Goal: Transaction & Acquisition: Book appointment/travel/reservation

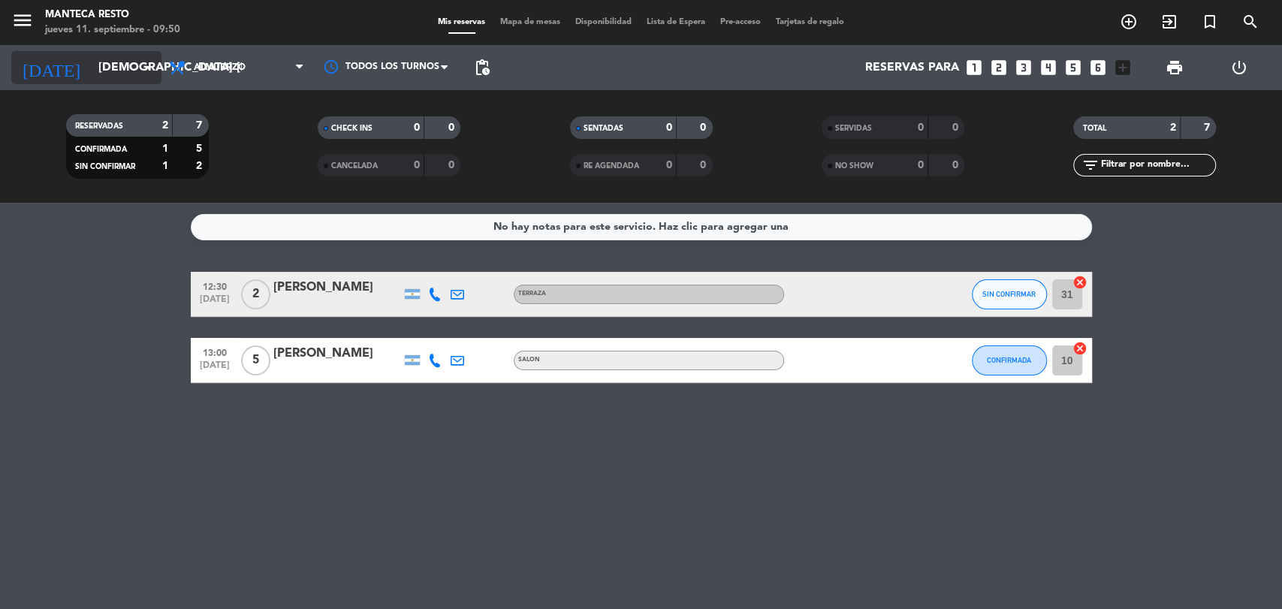
click at [108, 77] on input "[DEMOGRAPHIC_DATA] [DATE]" at bounding box center [170, 67] width 158 height 29
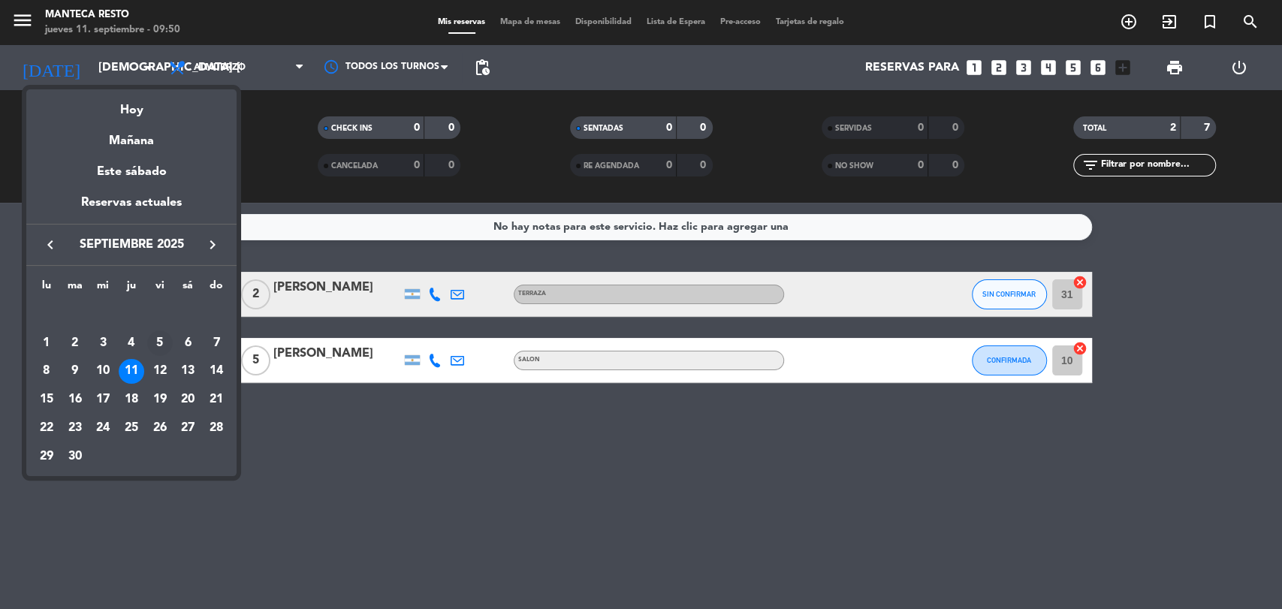
click at [161, 356] on td "5" at bounding box center [160, 343] width 29 height 29
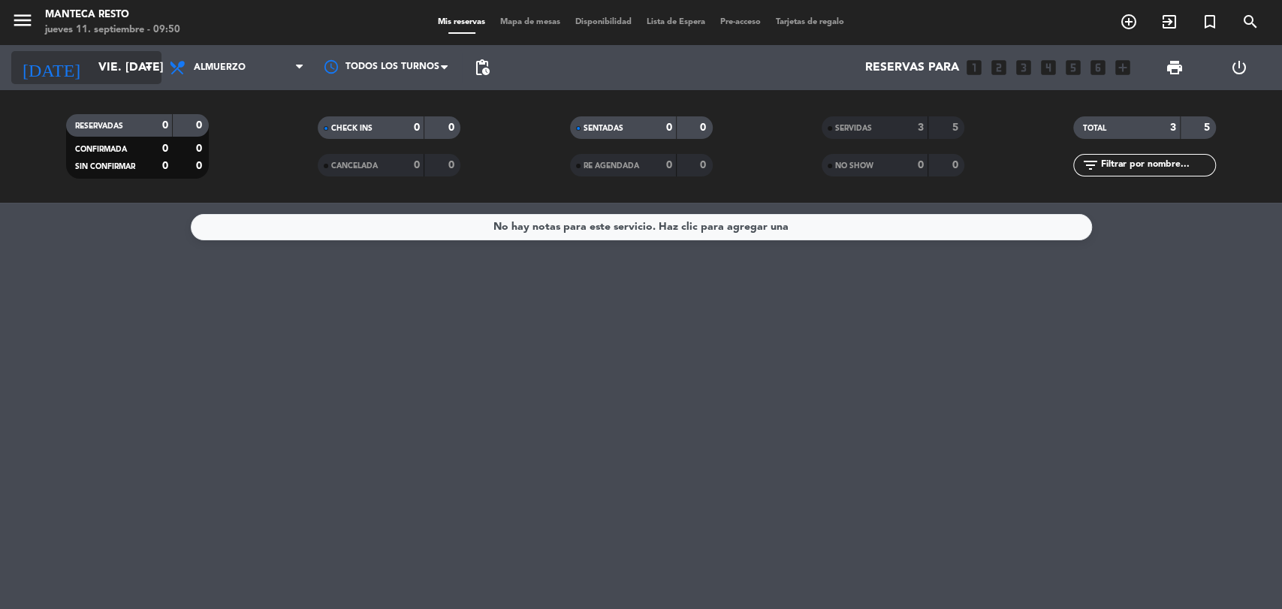
drag, startPoint x: 124, startPoint y: 86, endPoint x: 109, endPoint y: 76, distance: 17.9
click at [119, 82] on div "[DATE] vie. [DATE] arrow_drop_down" at bounding box center [86, 67] width 150 height 45
click at [109, 76] on input "vie. [DATE]" at bounding box center [170, 67] width 158 height 29
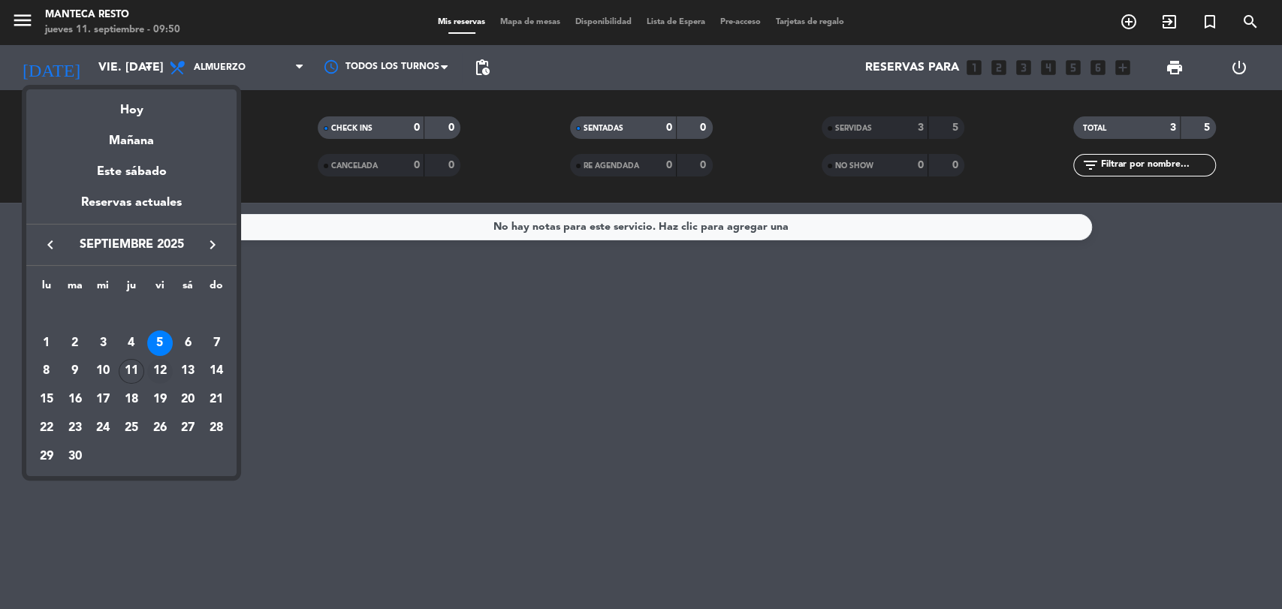
click at [154, 374] on div "12" at bounding box center [160, 372] width 26 height 26
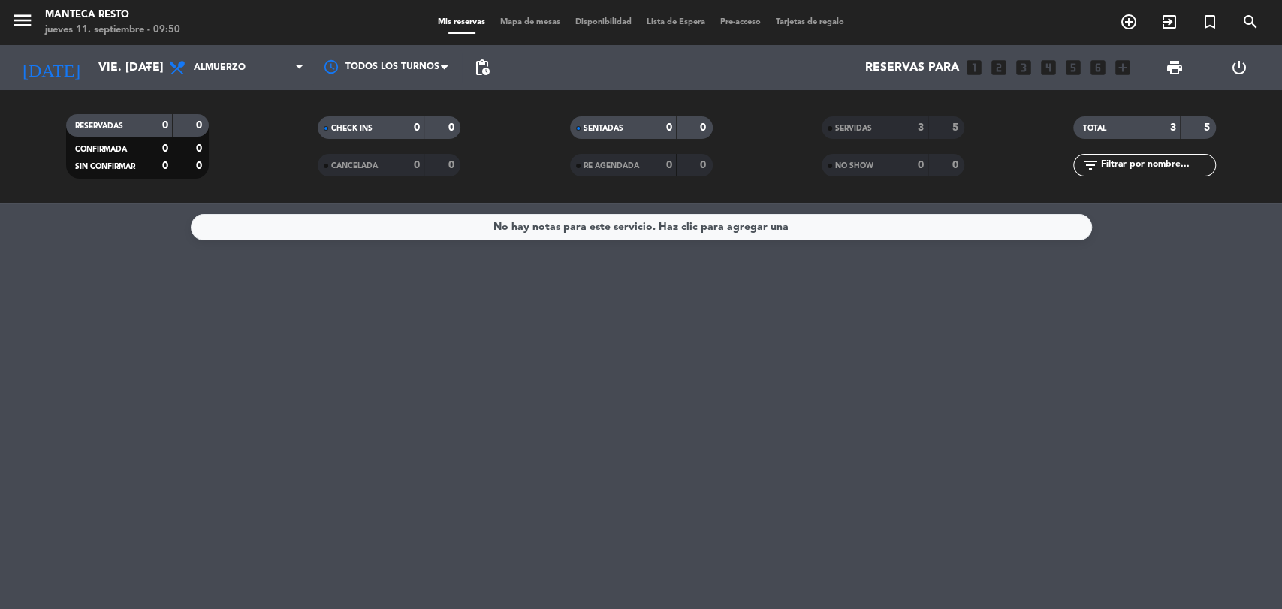
type input "vie. [DATE]"
drag, startPoint x: 258, startPoint y: 86, endPoint x: 256, endPoint y: 78, distance: 8.6
click at [256, 78] on div "Todos los servicios Almuerzo Cena Almuerzo Todos los servicios Almuerzo Cena" at bounding box center [236, 67] width 150 height 45
click at [255, 75] on span "Almuerzo" at bounding box center [236, 67] width 150 height 33
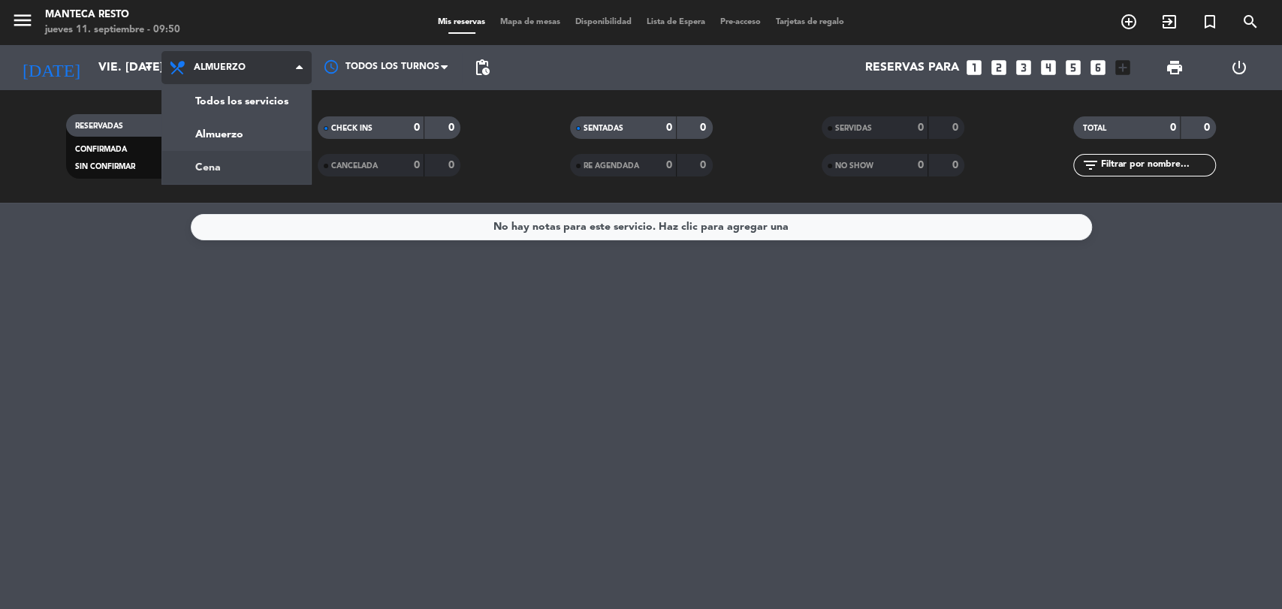
click at [248, 174] on div "menu Manteca Resto jueves 11. septiembre - 09:50 Mis reservas Mapa de mesas Dis…" at bounding box center [641, 101] width 1282 height 203
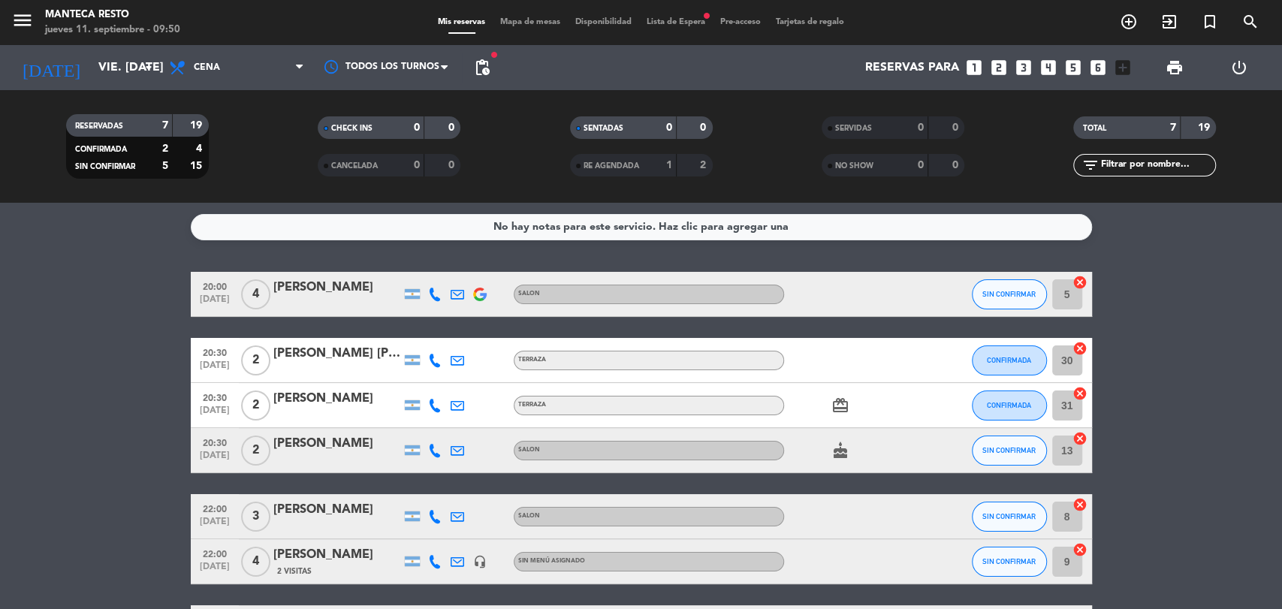
click at [532, 23] on span "Mapa de mesas" at bounding box center [530, 22] width 75 height 8
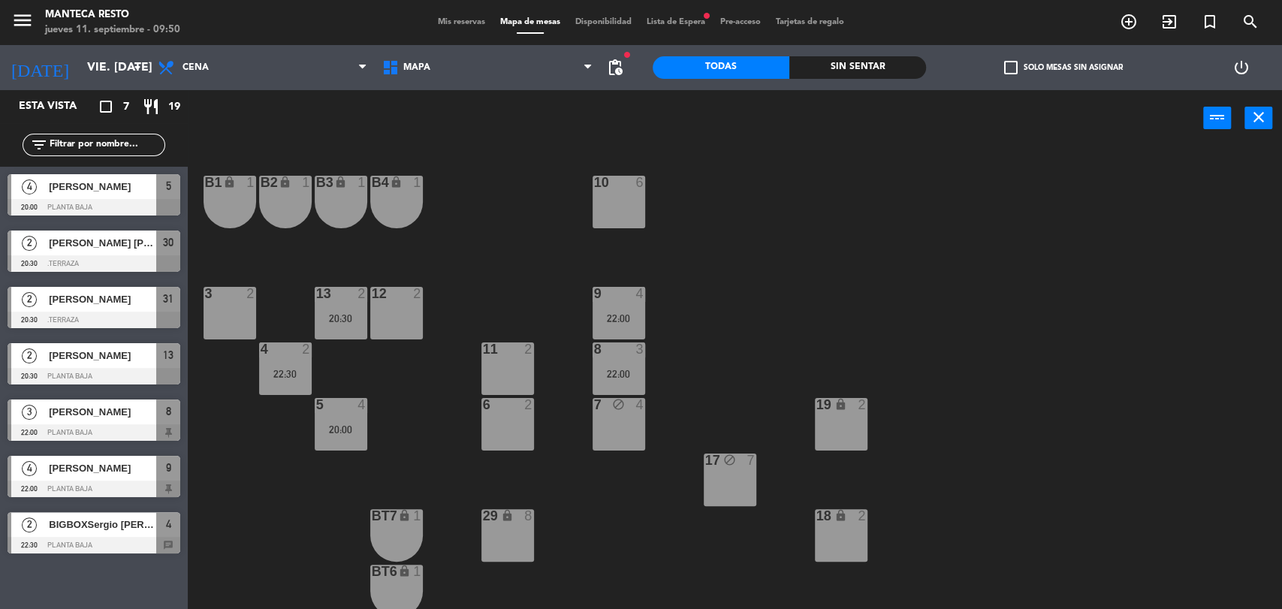
click at [493, 365] on div "11 2" at bounding box center [507, 369] width 53 height 53
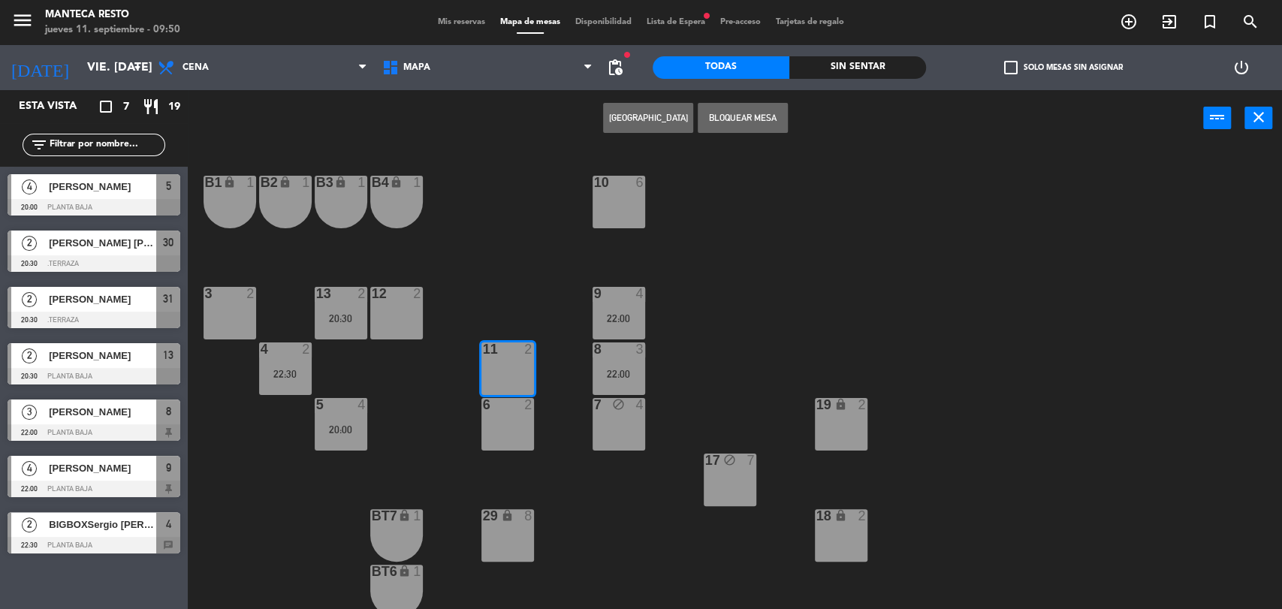
click at [661, 119] on button "[GEOGRAPHIC_DATA]" at bounding box center [648, 118] width 90 height 30
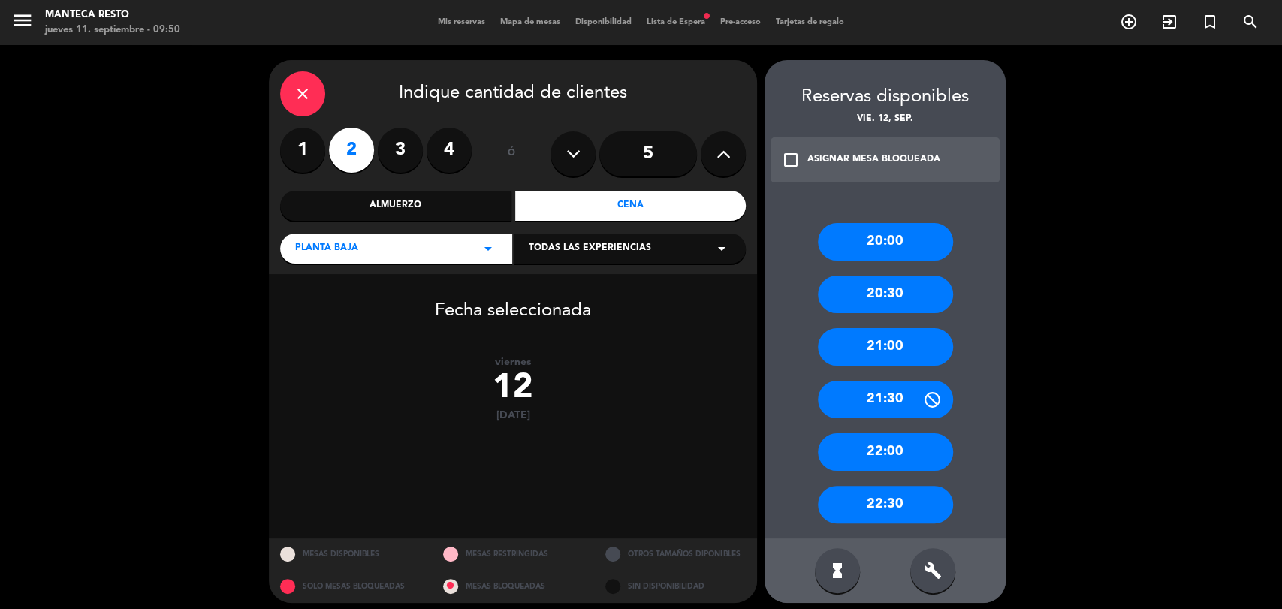
click at [904, 436] on div "22:00" at bounding box center [885, 452] width 135 height 38
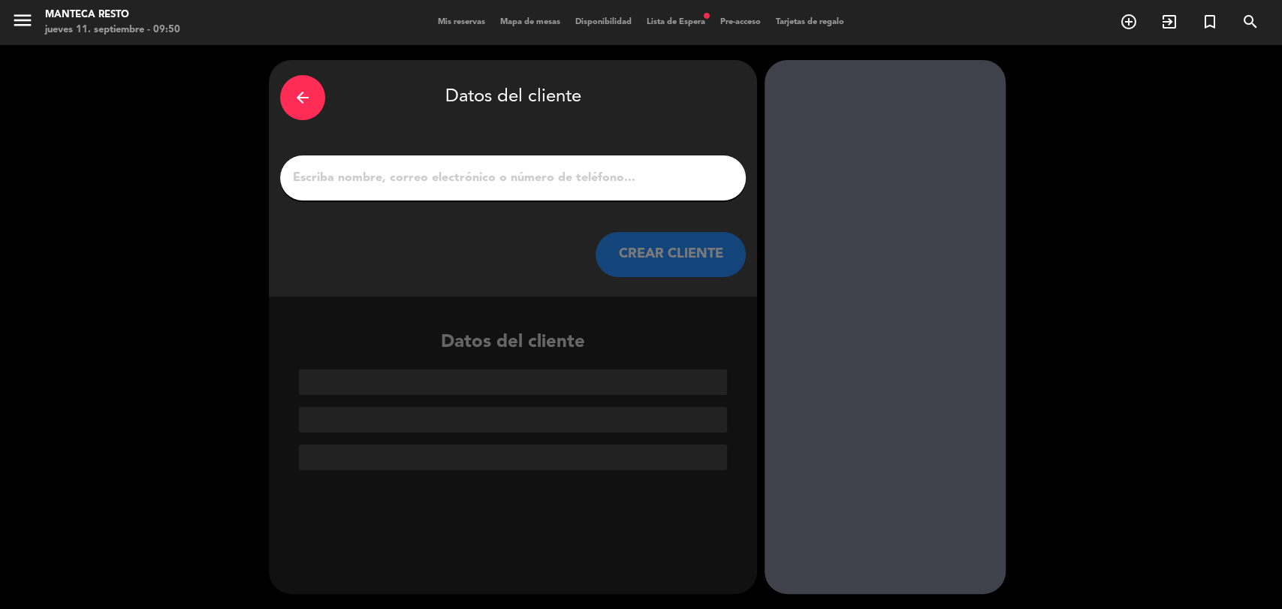
click at [517, 191] on div at bounding box center [513, 177] width 466 height 45
click at [517, 147] on div "arrow_back Datos del cliente CREAR CLIENTE" at bounding box center [513, 178] width 488 height 237
click at [505, 164] on div at bounding box center [513, 177] width 466 height 45
drag, startPoint x: 502, startPoint y: 164, endPoint x: 504, endPoint y: 172, distance: 7.7
click at [502, 165] on div at bounding box center [513, 177] width 466 height 45
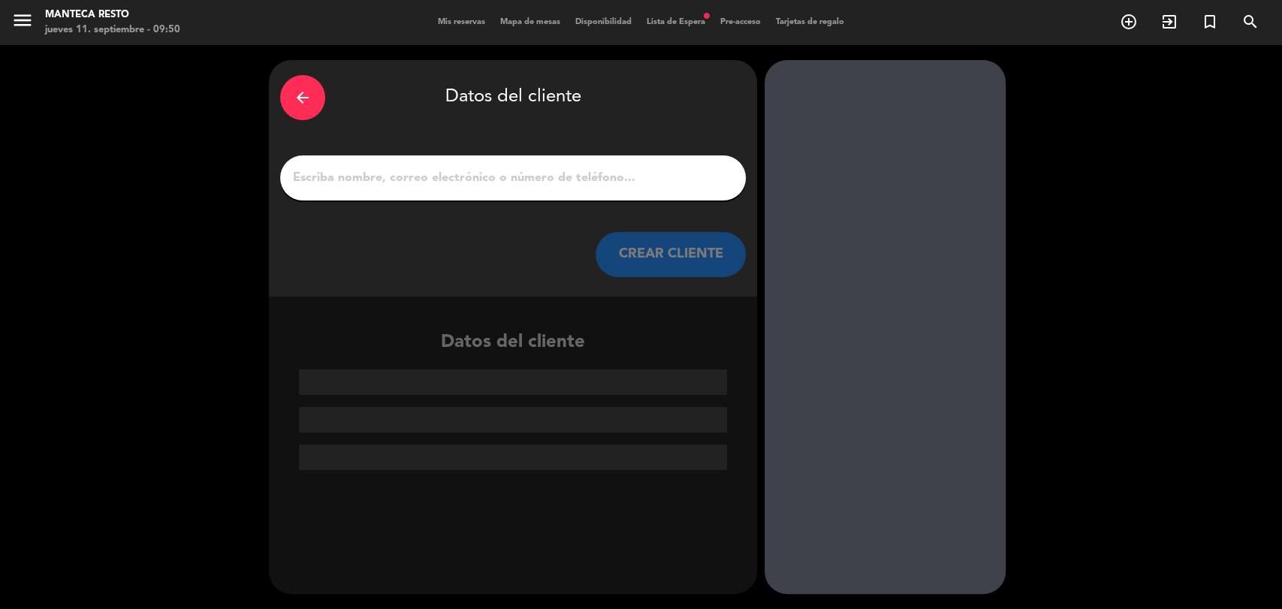
click at [504, 172] on input "1" at bounding box center [512, 177] width 443 height 21
paste input "[PERSON_NAME]"
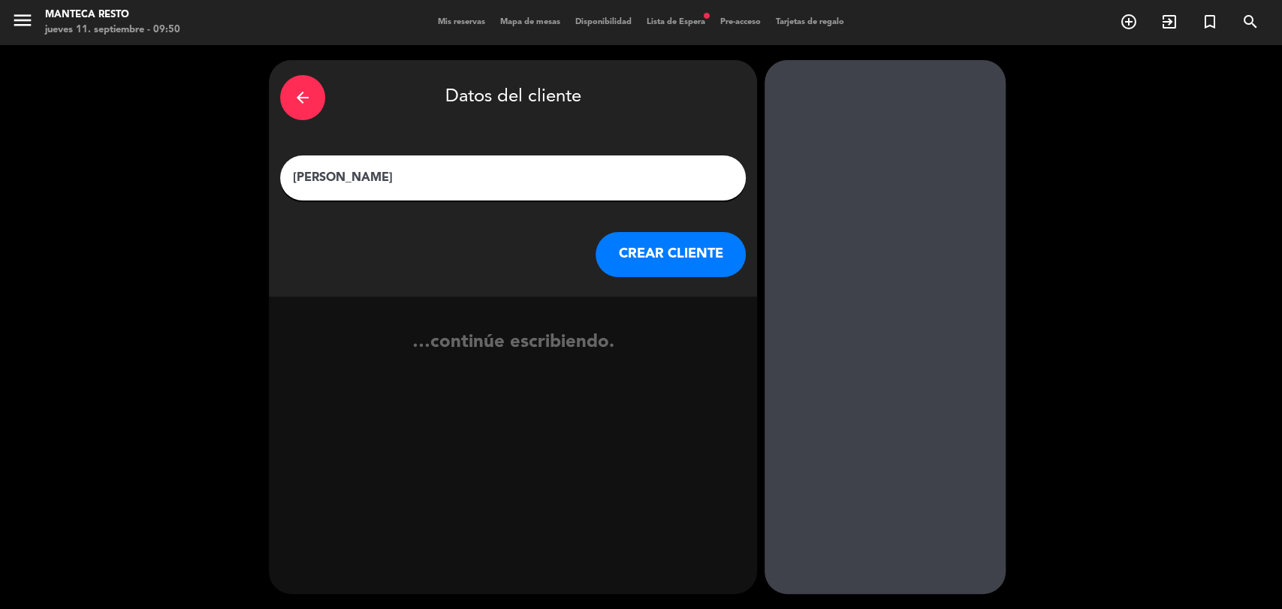
type input "[PERSON_NAME]"
click at [664, 266] on button "CREAR CLIENTE" at bounding box center [671, 254] width 150 height 45
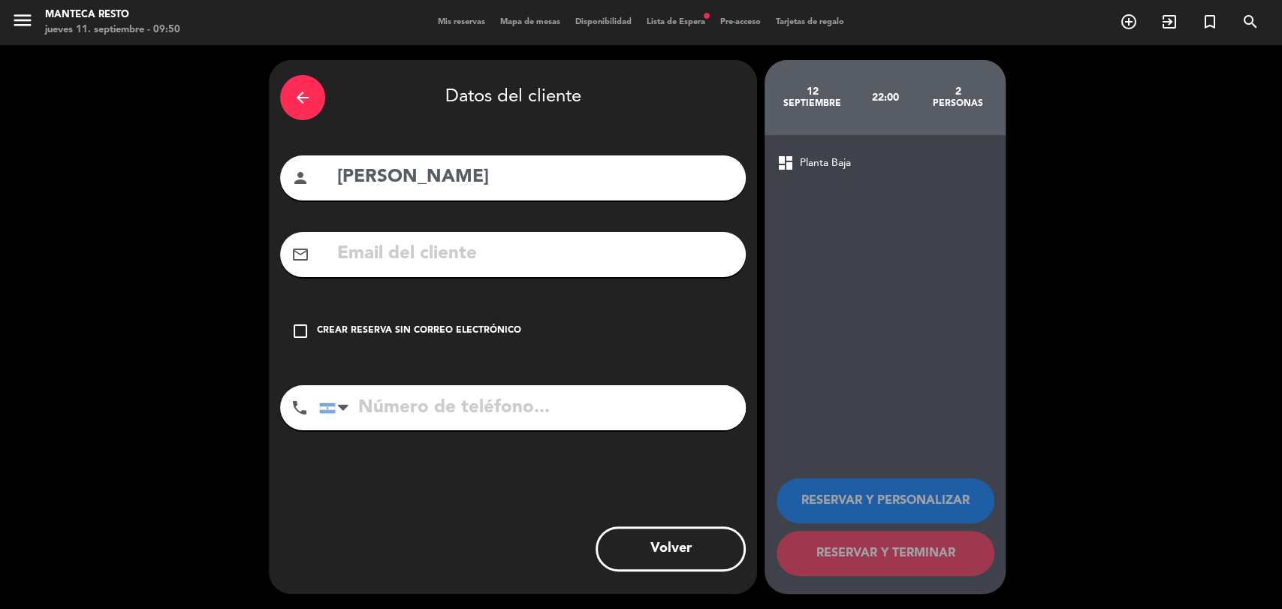
click at [421, 410] on input "tel" at bounding box center [532, 407] width 427 height 45
paste input "[PHONE_NUMBER]"
type input "[PHONE_NUMBER]"
click at [443, 239] on input "text" at bounding box center [535, 254] width 399 height 31
paste input "[EMAIL_ADDRESS][DOMAIN_NAME]"
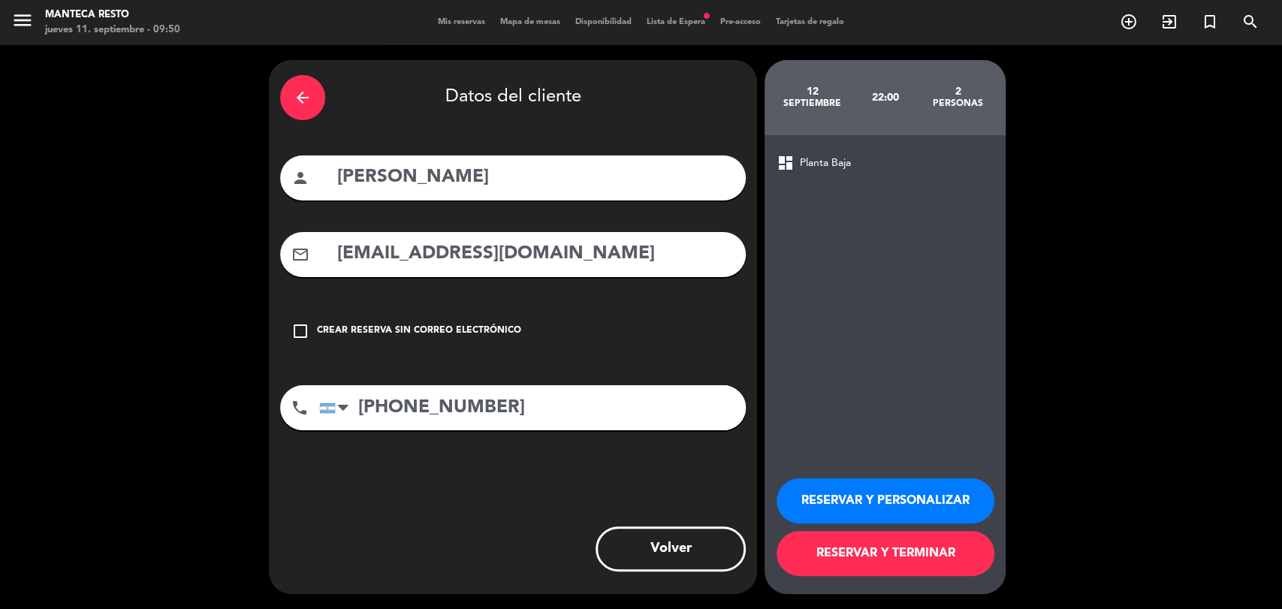
type input "[EMAIL_ADDRESS][DOMAIN_NAME]"
click at [914, 549] on button "RESERVAR Y TERMINAR" at bounding box center [886, 553] width 218 height 45
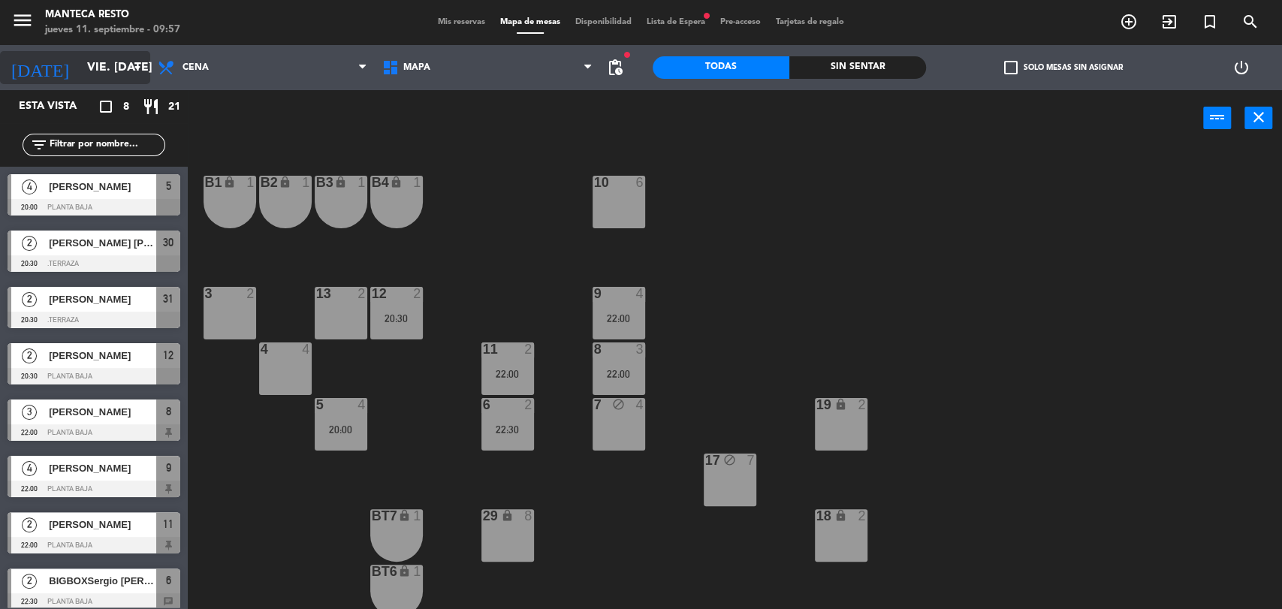
drag, startPoint x: 95, startPoint y: 89, endPoint x: 93, endPoint y: 75, distance: 13.6
click at [93, 84] on div "[DATE] vie. [DATE] arrow_drop_down" at bounding box center [75, 67] width 150 height 45
click at [93, 75] on input "vie. [DATE]" at bounding box center [159, 67] width 158 height 29
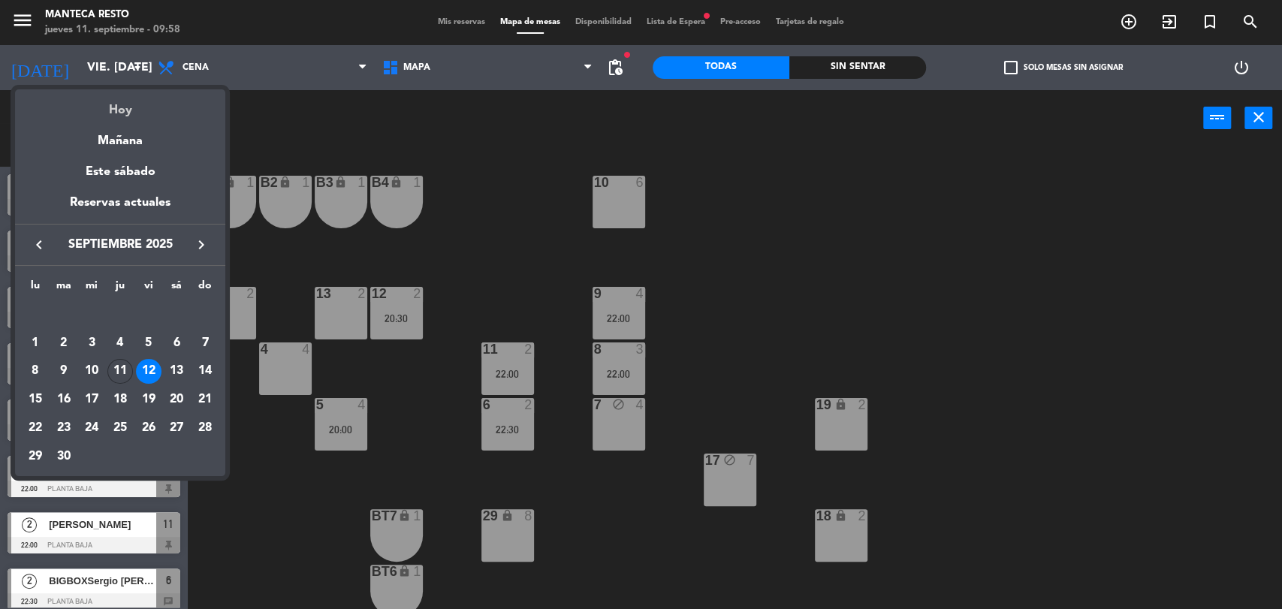
click at [106, 104] on div "Hoy" at bounding box center [120, 104] width 210 height 31
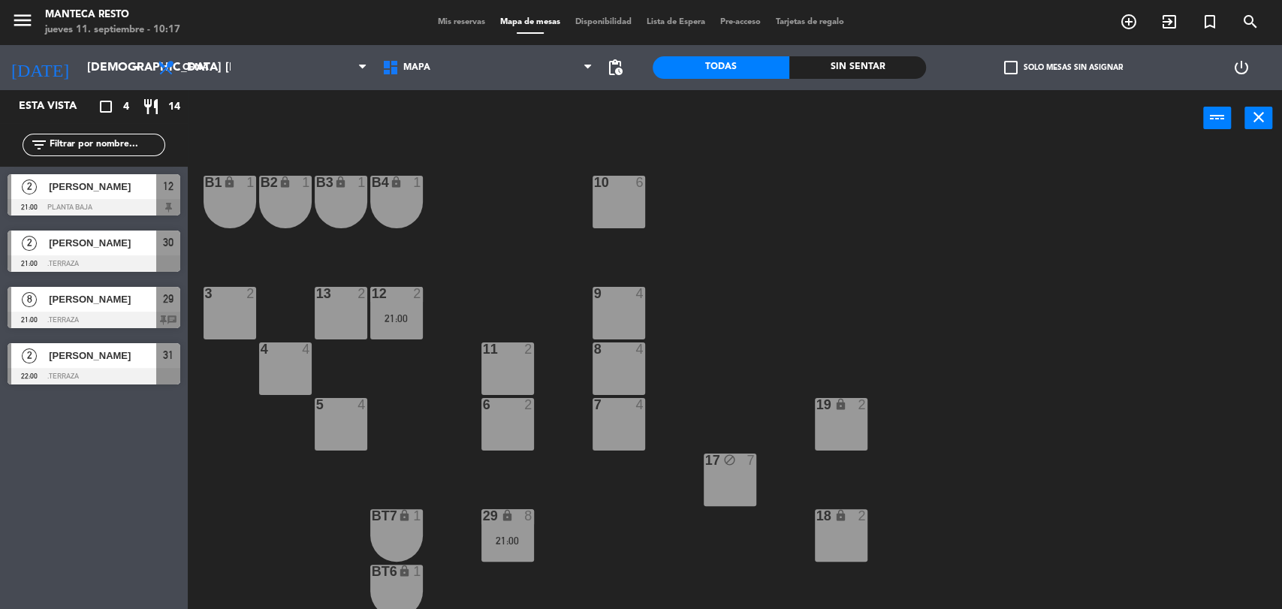
click at [62, 44] on div "menu Manteca Resto jueves 11. septiembre - 10:17 Mis reservas Mapa de mesas Dis…" at bounding box center [641, 22] width 1282 height 45
click at [80, 56] on input "[DEMOGRAPHIC_DATA] [DATE]" at bounding box center [159, 67] width 158 height 29
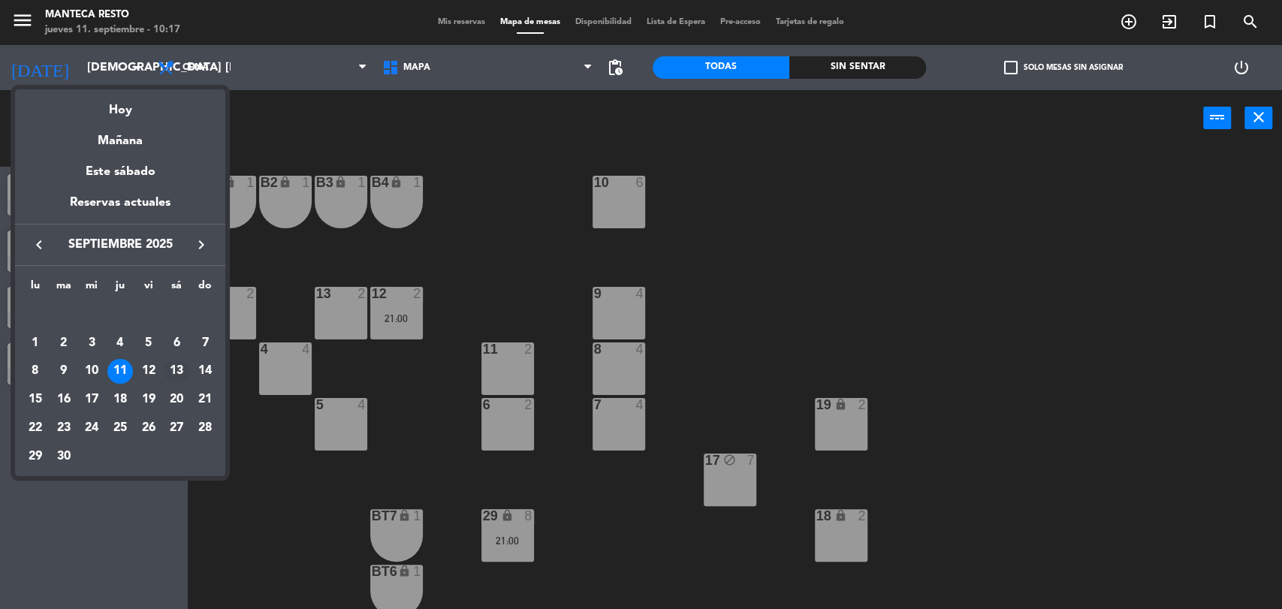
click at [163, 373] on td "13" at bounding box center [177, 372] width 29 height 29
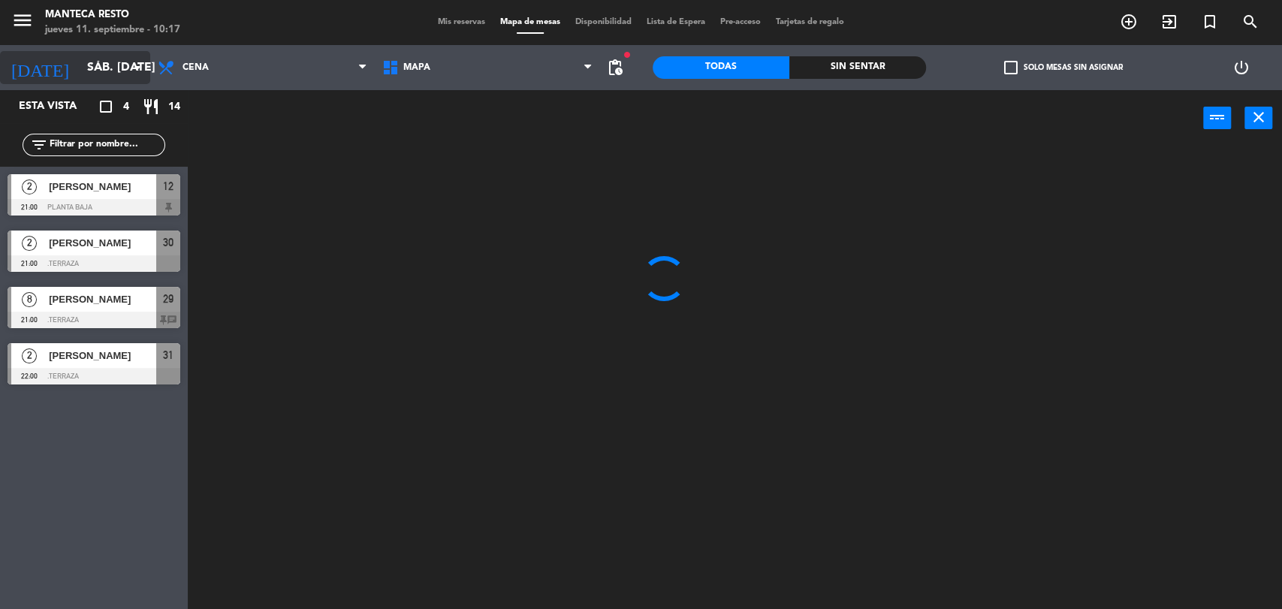
click at [146, 63] on icon "arrow_drop_down" at bounding box center [137, 68] width 18 height 18
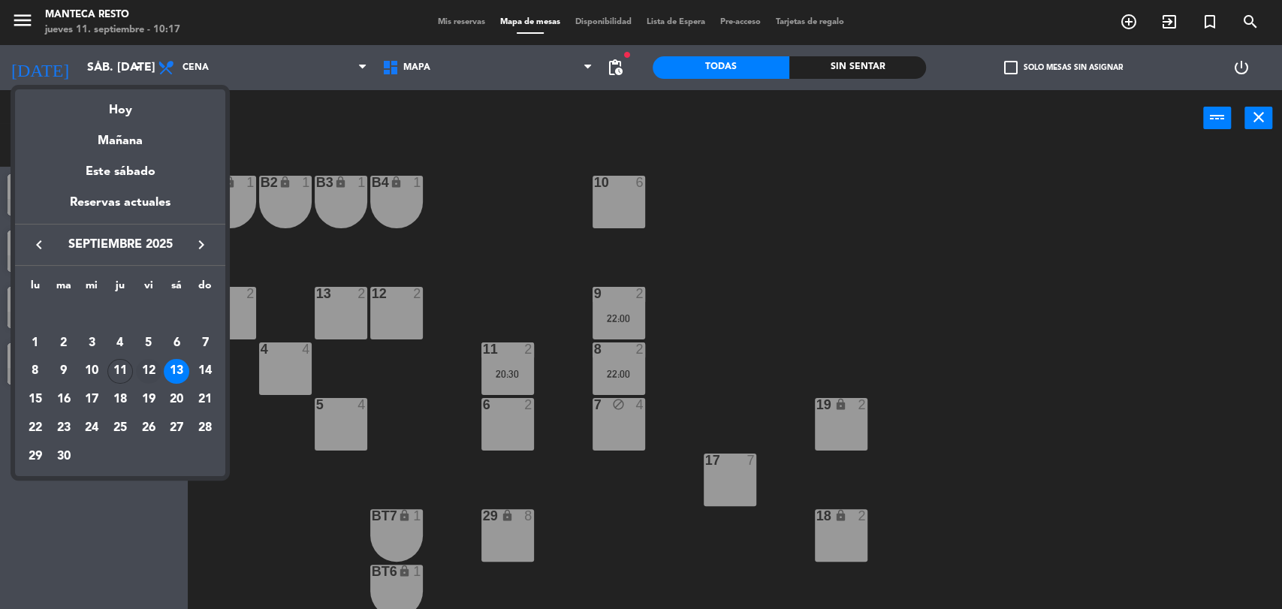
click at [152, 364] on div "12" at bounding box center [149, 372] width 26 height 26
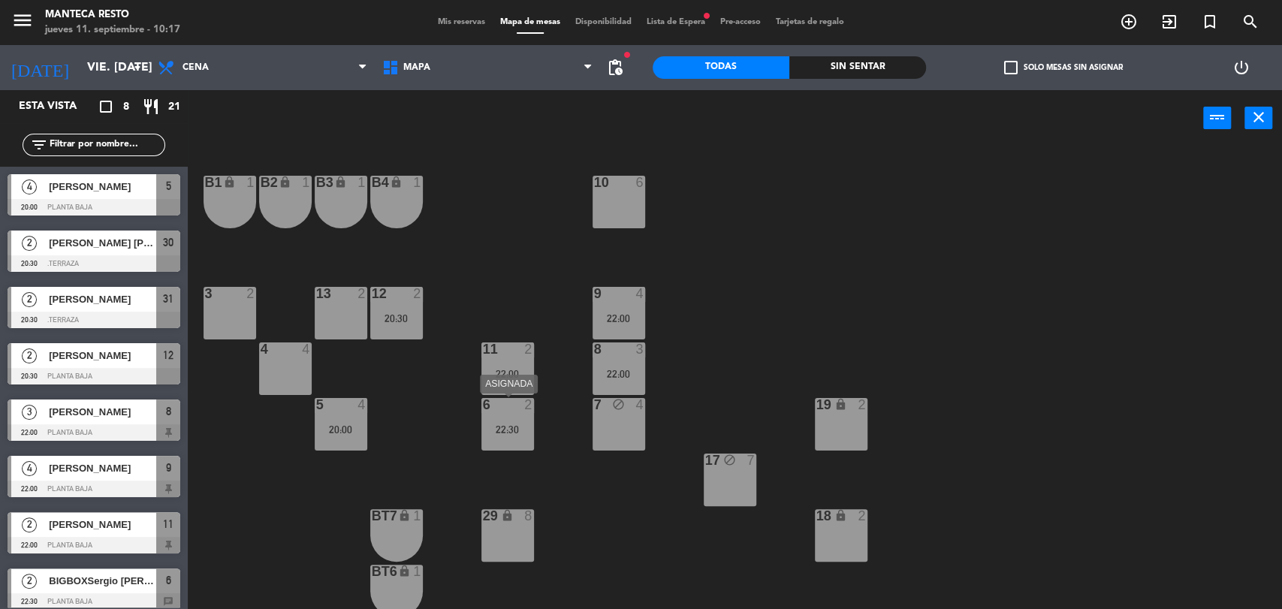
click at [515, 418] on div "6 2 22:30" at bounding box center [507, 424] width 53 height 53
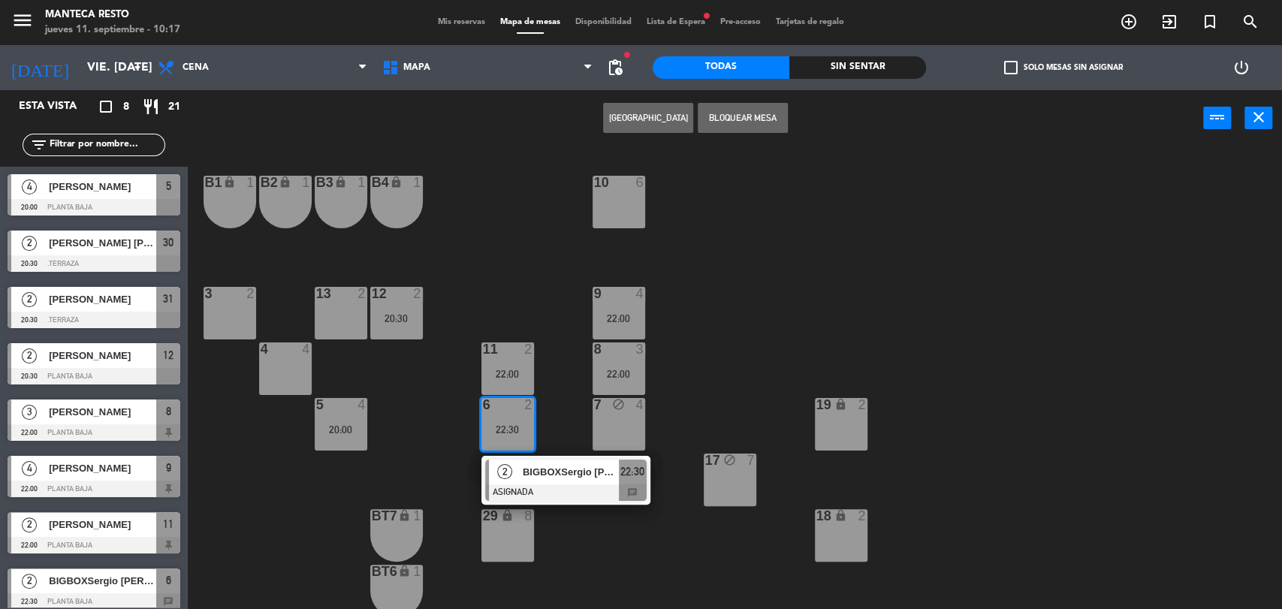
drag, startPoint x: 449, startPoint y: 378, endPoint x: 500, endPoint y: 376, distance: 51.1
click at [451, 377] on div "10 6 B1 lock 1 B2 lock 1 B3 lock 1 B4 lock 1 3 2 12 2 20:30 9 4 22:00 13 2 4 4 …" at bounding box center [742, 380] width 1082 height 463
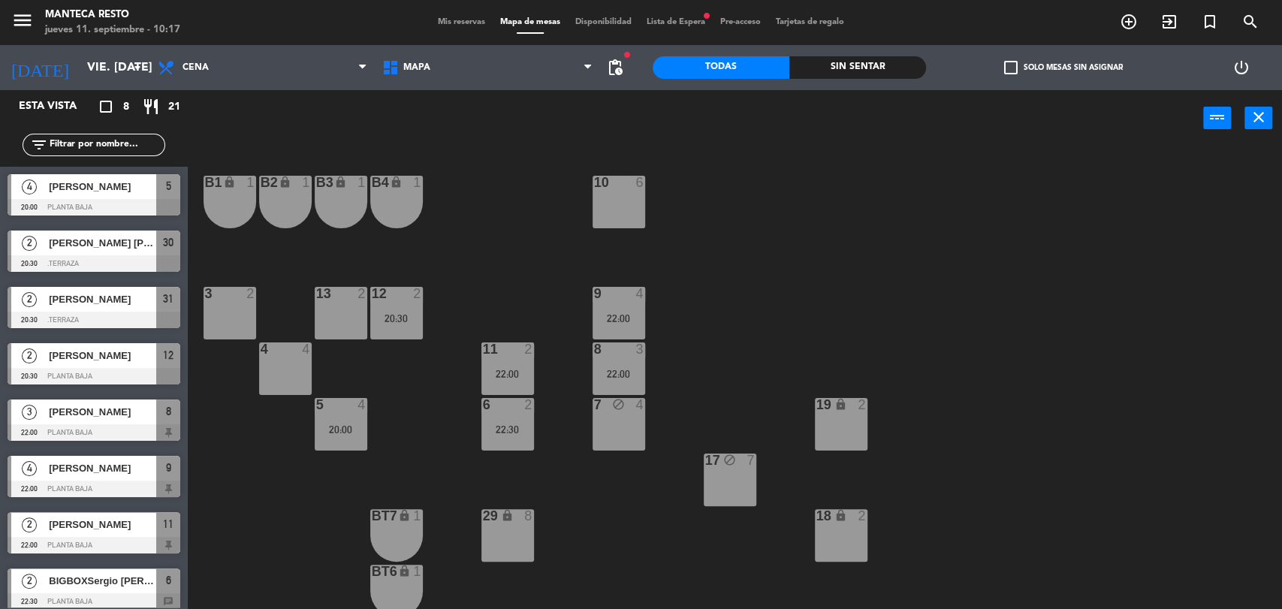
click at [500, 376] on div "22:00" at bounding box center [507, 374] width 53 height 11
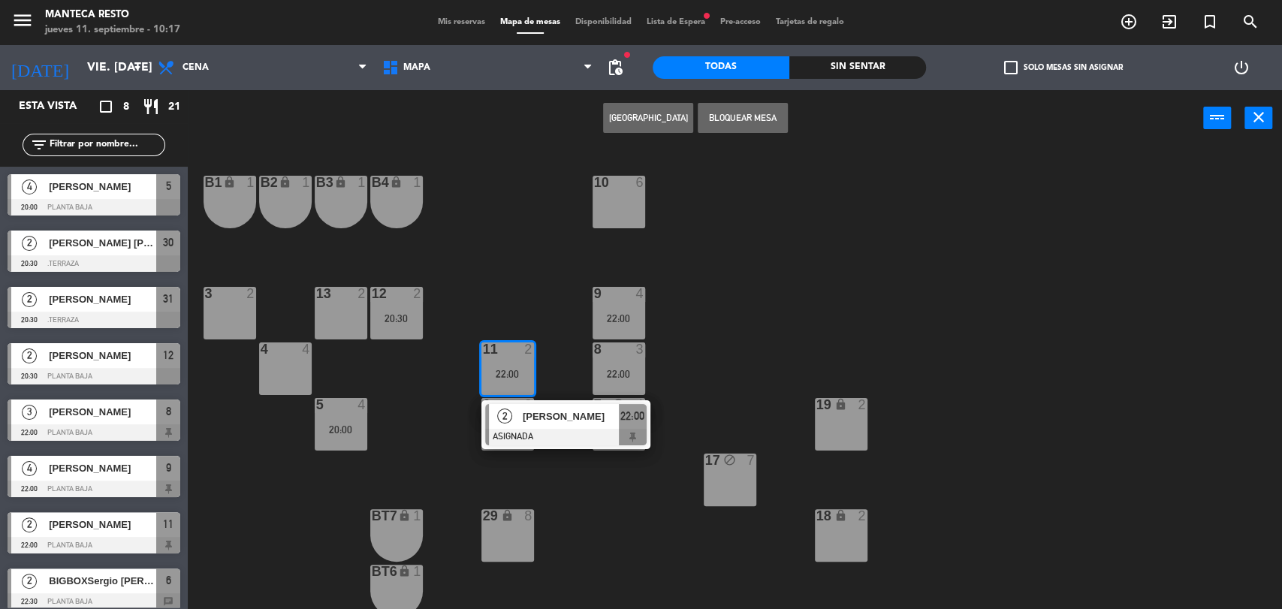
click at [421, 400] on div "10 6 B1 lock 1 B2 lock 1 B3 lock 1 B4 lock 1 3 2 12 2 20:30 9 4 22:00 13 2 4 4 …" at bounding box center [742, 380] width 1082 height 463
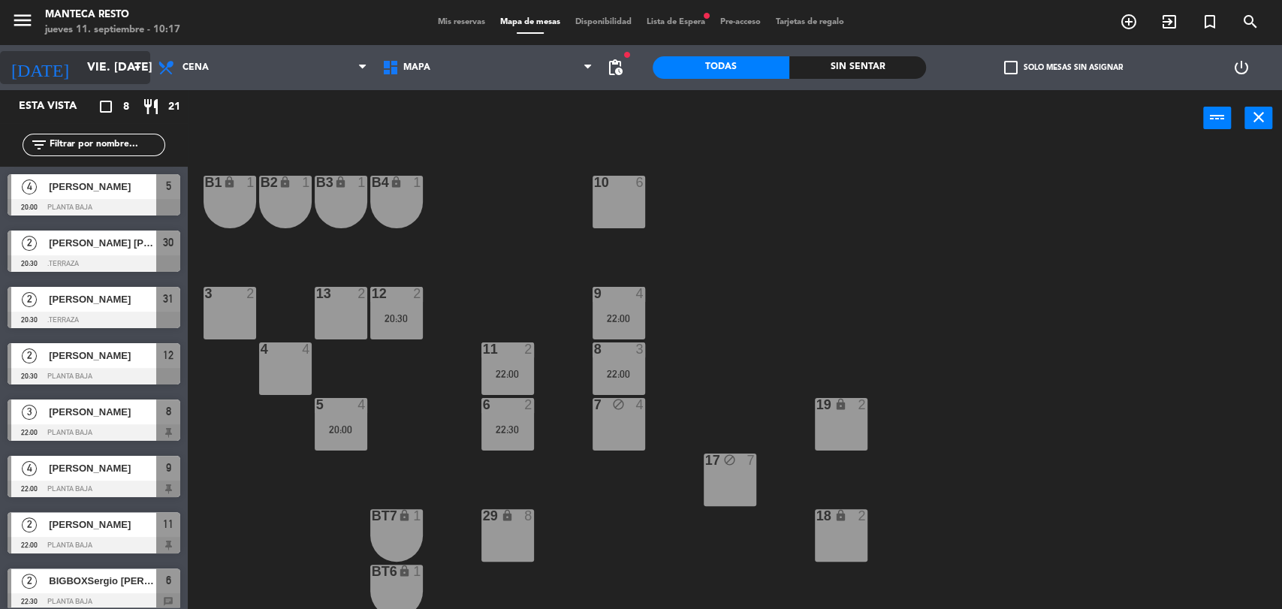
click at [81, 62] on input "vie. [DATE]" at bounding box center [159, 67] width 158 height 29
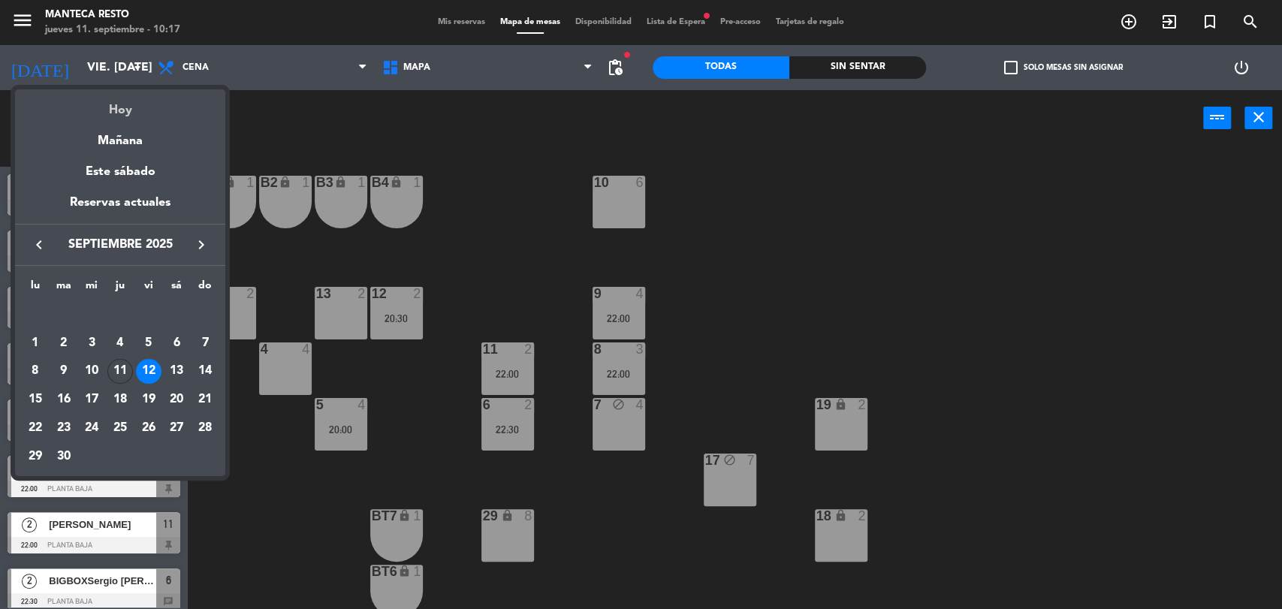
click at [103, 108] on div "Hoy" at bounding box center [120, 104] width 210 height 31
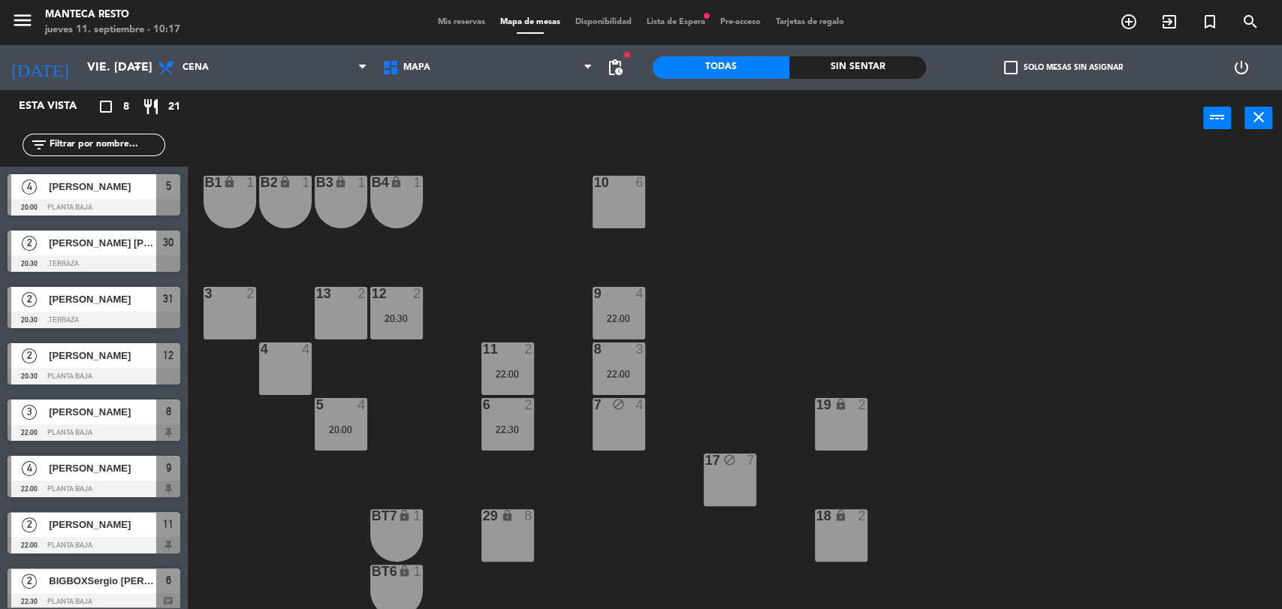
type input "[DEMOGRAPHIC_DATA] [DATE]"
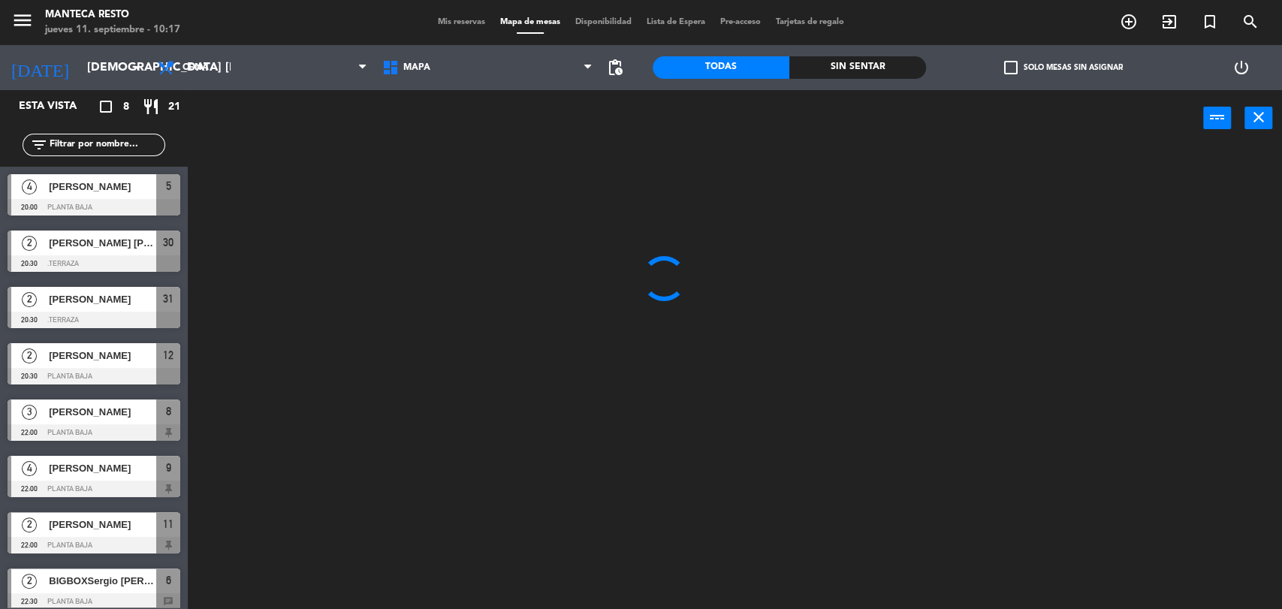
click at [451, 24] on span "Mis reservas" at bounding box center [461, 22] width 62 height 8
